Goal: Task Accomplishment & Management: Use online tool/utility

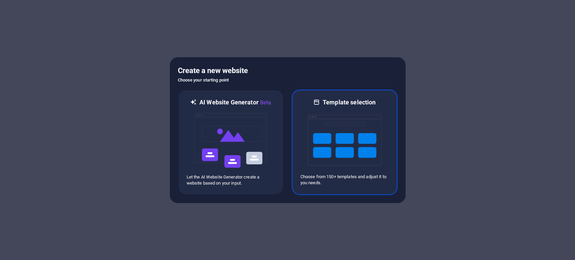
click at [335, 135] on img at bounding box center [345, 140] width 74 height 67
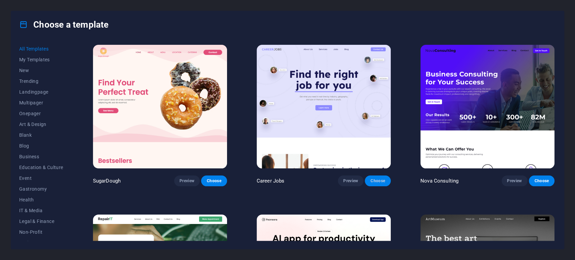
click at [372, 180] on span "Choose" at bounding box center [377, 180] width 15 height 5
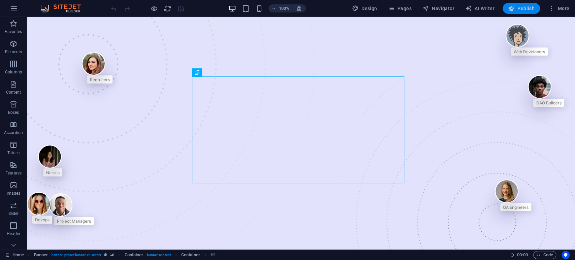
click at [522, 5] on span "Publish" at bounding box center [521, 8] width 27 height 7
